Goal: Information Seeking & Learning: Find specific fact

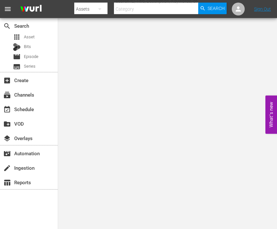
click at [200, 128] on body "menu Search By Assets Search ID, Title, Description, Keywords, or Category Sear…" at bounding box center [138, 114] width 277 height 229
click at [43, 39] on div "apps Asset" at bounding box center [29, 37] width 58 height 9
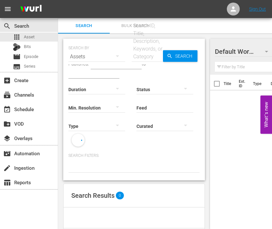
click at [161, 74] on div "Status" at bounding box center [164, 85] width 57 height 23
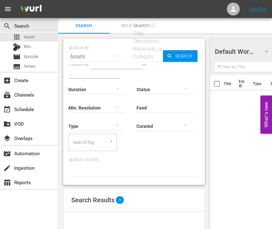
drag, startPoint x: 145, startPoint y: 58, endPoint x: 171, endPoint y: 58, distance: 26.4
click at [145, 58] on input "text" at bounding box center [147, 56] width 31 height 15
paste input "214292"
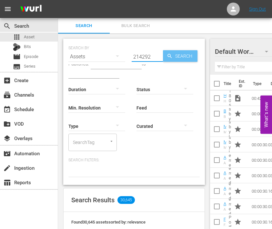
type input "214292"
click at [182, 57] on span "Search" at bounding box center [185, 56] width 25 height 12
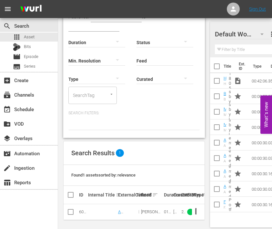
scroll to position [55, 0]
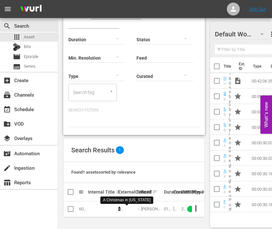
click at [119, 207] on link "A Christmas in Tennessee" at bounding box center [125, 219] width 15 height 24
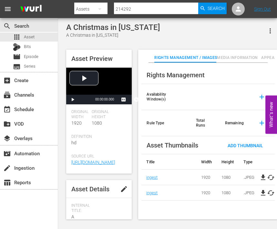
click at [269, 53] on button "Appears On" at bounding box center [273, 56] width 32 height 13
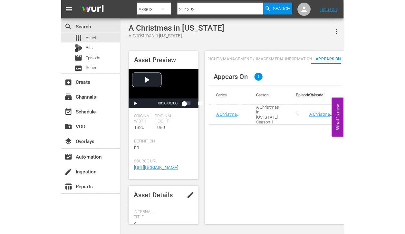
scroll to position [0, 16]
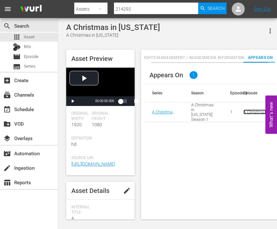
click at [252, 113] on link "A Christmas in Tennessee" at bounding box center [254, 117] width 23 height 15
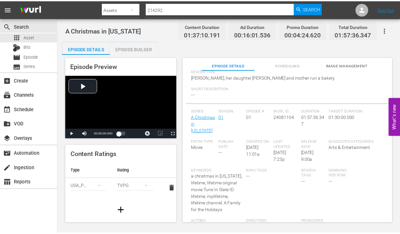
scroll to position [97, 0]
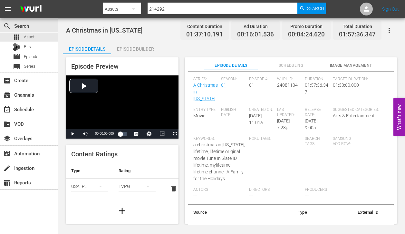
click at [213, 161] on span "a christmas in tennessee, lifetime, lifetime original movie Tune In Slate ID li…" at bounding box center [219, 161] width 52 height 39
copy span "Keywords:"
click at [276, 107] on div "Wurl ID: 24081104" at bounding box center [291, 92] width 28 height 31
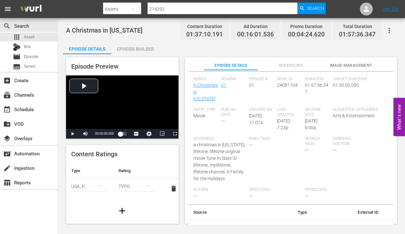
click at [276, 56] on div "Episode Preview Video Player is loading. Play Video Play Mute Current Time 00:0…" at bounding box center [232, 141] width 338 height 175
click at [196, 10] on input "214292" at bounding box center [223, 8] width 150 height 15
paste input "95487"
type input "295487"
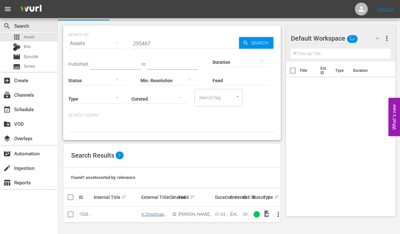
scroll to position [13, 0]
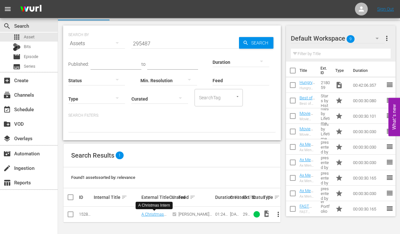
click at [154, 45] on input "295487" at bounding box center [186, 43] width 108 height 15
click at [150, 215] on link "A Christmas Intern" at bounding box center [153, 217] width 23 height 10
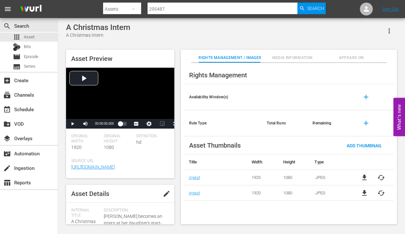
click at [276, 59] on span "Appears On" at bounding box center [351, 57] width 55 height 7
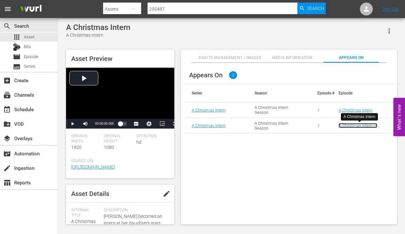
click at [276, 123] on link "A Christmas Intern (A Christmas Intern (VARIANT))" at bounding box center [358, 130] width 39 height 15
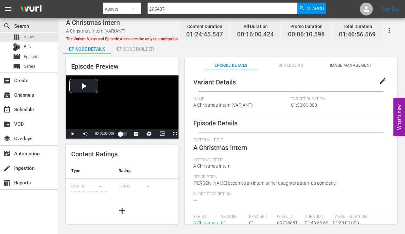
click at [276, 171] on div "Internal Title A Christmas Intern" at bounding box center [290, 166] width 195 height 17
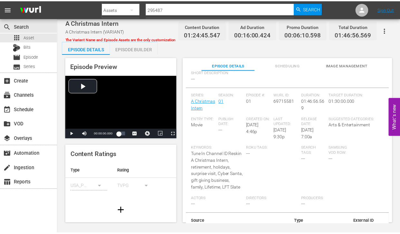
scroll to position [135, 0]
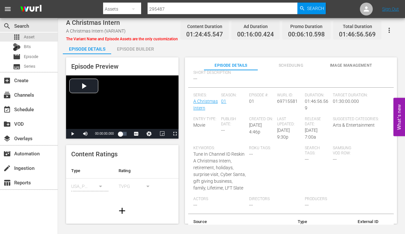
click at [168, 11] on input "295487" at bounding box center [223, 8] width 150 height 15
paste input "13334"
type input "213334"
click at [276, 8] on span "Search" at bounding box center [315, 9] width 17 height 12
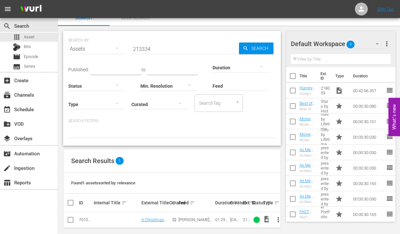
scroll to position [13, 0]
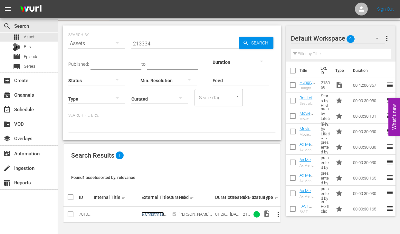
click at [155, 213] on link "A Christmas Kiss" at bounding box center [153, 217] width 23 height 10
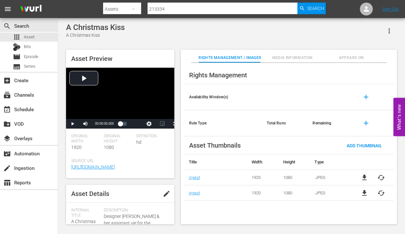
click at [276, 55] on span "Appears On" at bounding box center [351, 57] width 55 height 7
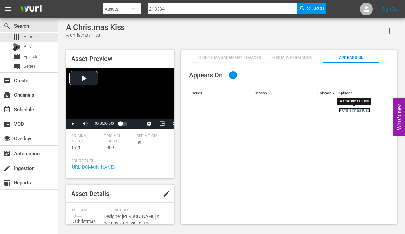
click at [276, 110] on link "A Christmas Kiss" at bounding box center [355, 110] width 32 height 5
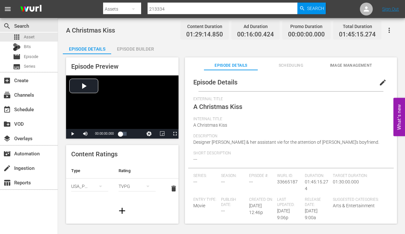
scroll to position [60, 0]
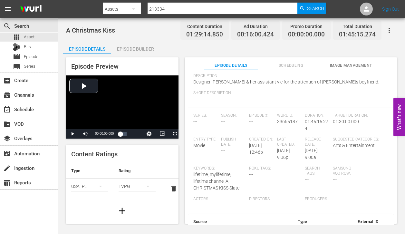
click at [208, 179] on span "lifetime, mylifetime, lifetime channel,A CHRISTMAS KISS Slate" at bounding box center [216, 181] width 46 height 19
copy span "Keywords:"
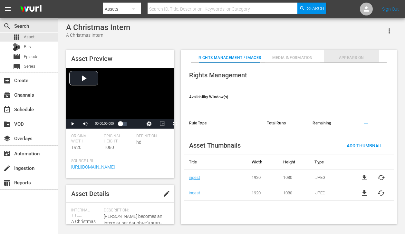
click at [346, 53] on button "Appears On" at bounding box center [351, 56] width 55 height 13
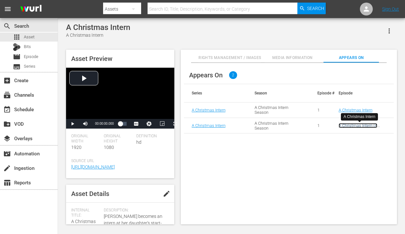
click at [348, 126] on link "A Christmas Intern (A Christmas Intern (VARIANT))" at bounding box center [358, 130] width 39 height 15
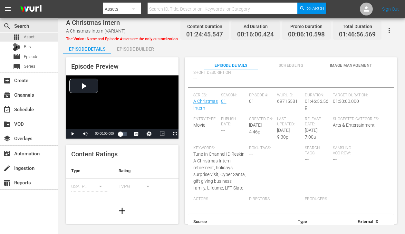
scroll to position [135, 0]
click at [207, 157] on div "Keywords: Tune In Channel ID Reskin A Christmas Intern, retirement, holidays, s…" at bounding box center [221, 171] width 56 height 51
copy span "Keywords:"
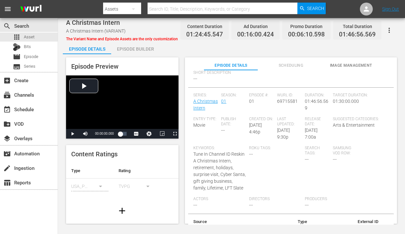
drag, startPoint x: 273, startPoint y: 52, endPoint x: 232, endPoint y: 63, distance: 42.9
click at [273, 52] on div "Episode Details Episode Builder Episode Preview Video Player is loading. Play V…" at bounding box center [232, 135] width 338 height 188
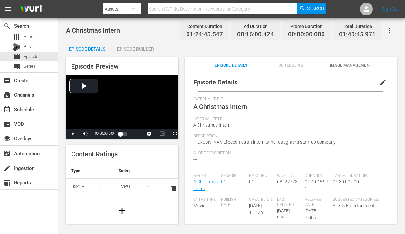
scroll to position [64, 0]
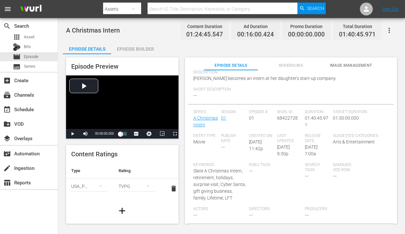
click at [211, 180] on span "Slate A Christmas Intern, retirement, holidays, surprise visit, Cyber Santa, gi…" at bounding box center [219, 184] width 53 height 32
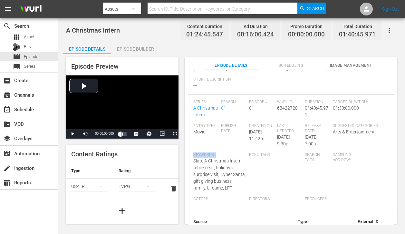
scroll to position [87, 0]
copy span "Keywords:"
